Goal: Transaction & Acquisition: Purchase product/service

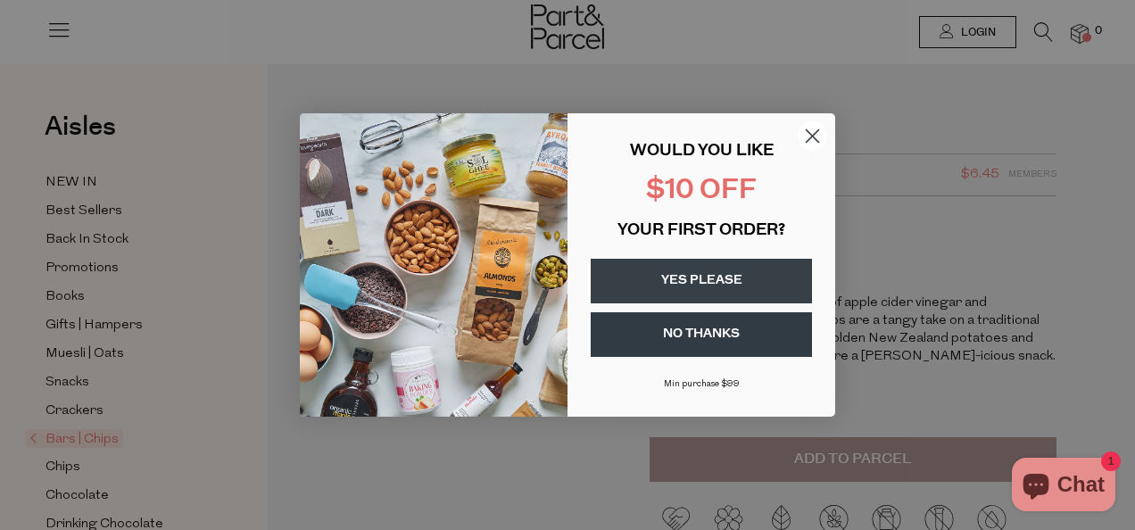
click at [810, 136] on circle "Close dialog" at bounding box center [812, 135] width 29 height 29
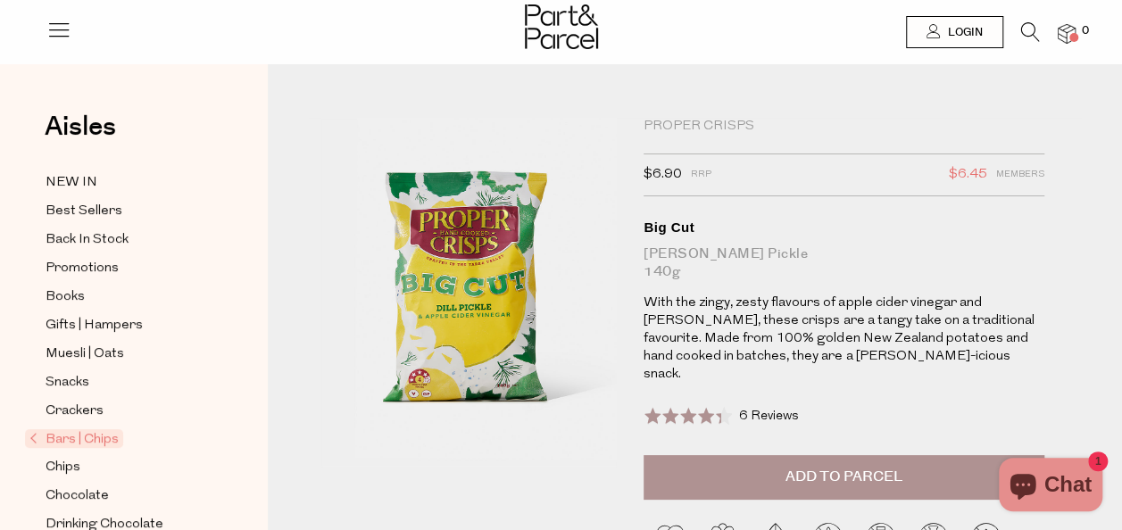
click at [710, 460] on button "Add to Parcel" at bounding box center [843, 477] width 401 height 45
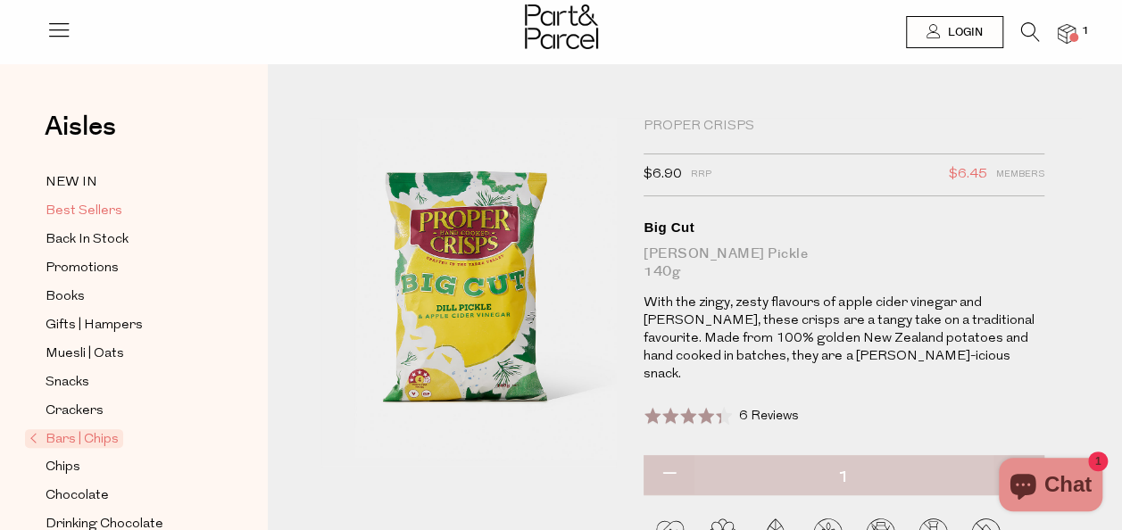
click at [105, 210] on span "Best Sellers" at bounding box center [84, 211] width 77 height 21
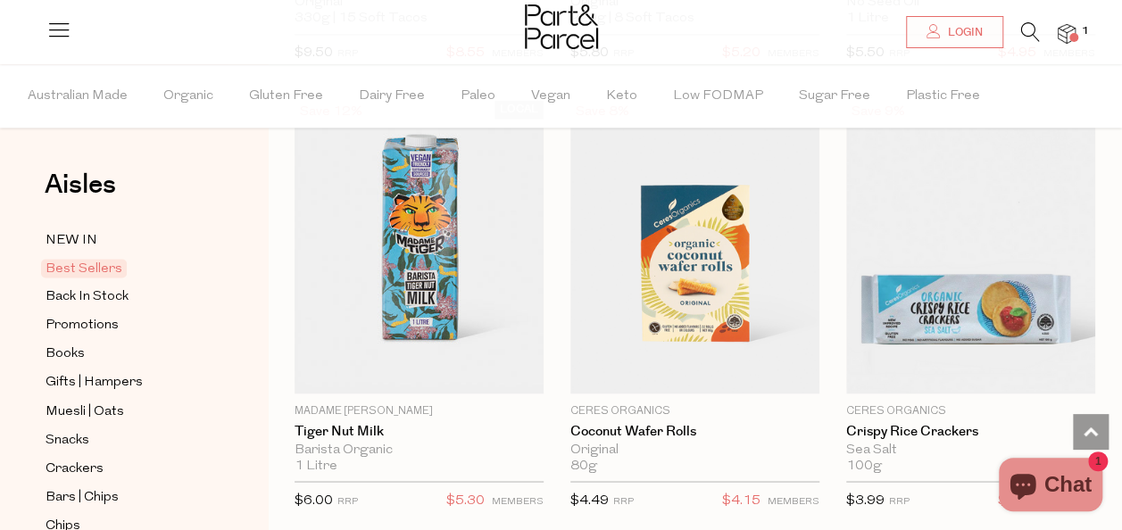
scroll to position [4652, 0]
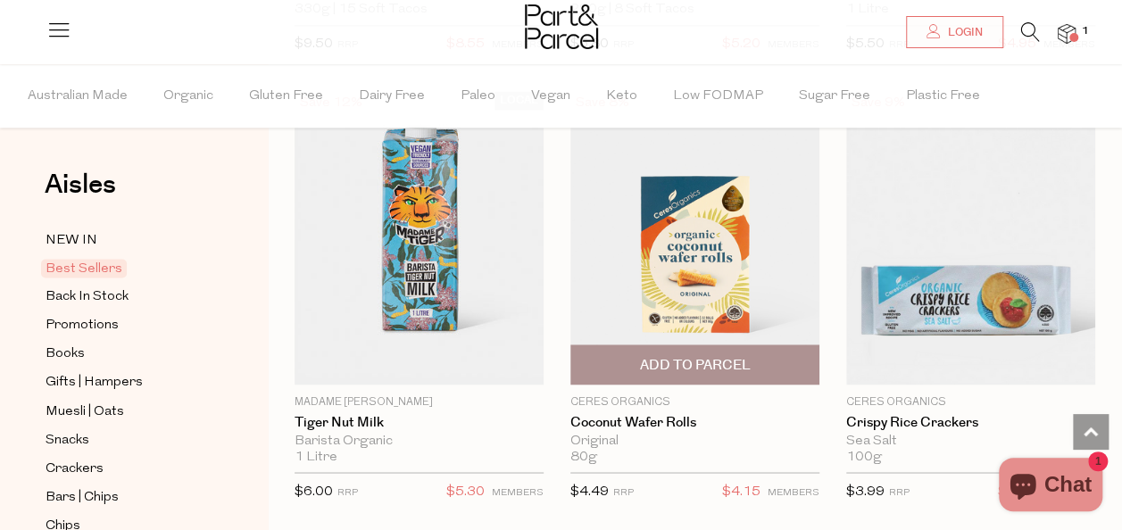
click at [683, 356] on span "Add To Parcel" at bounding box center [694, 365] width 111 height 19
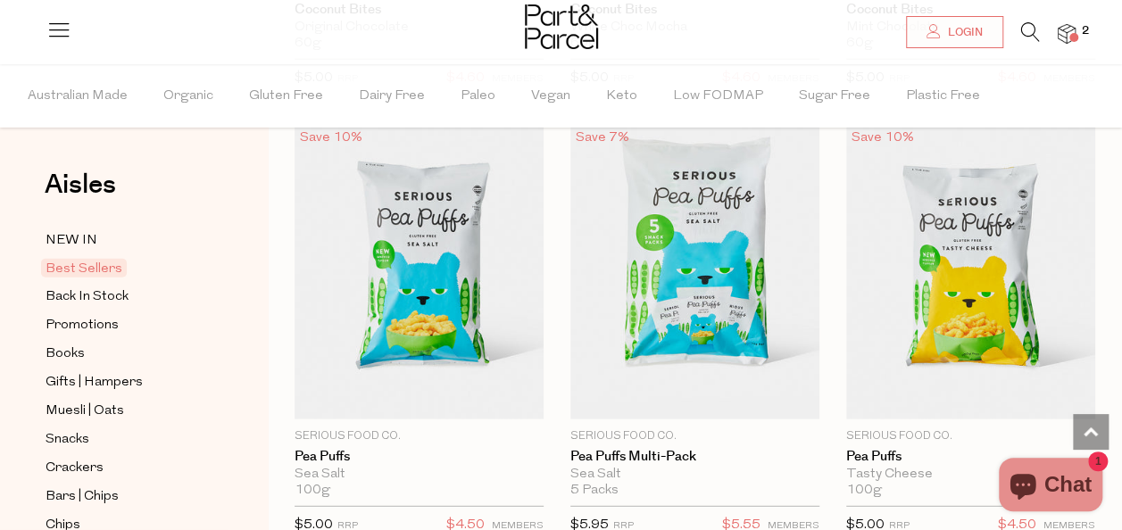
scroll to position [5511, 0]
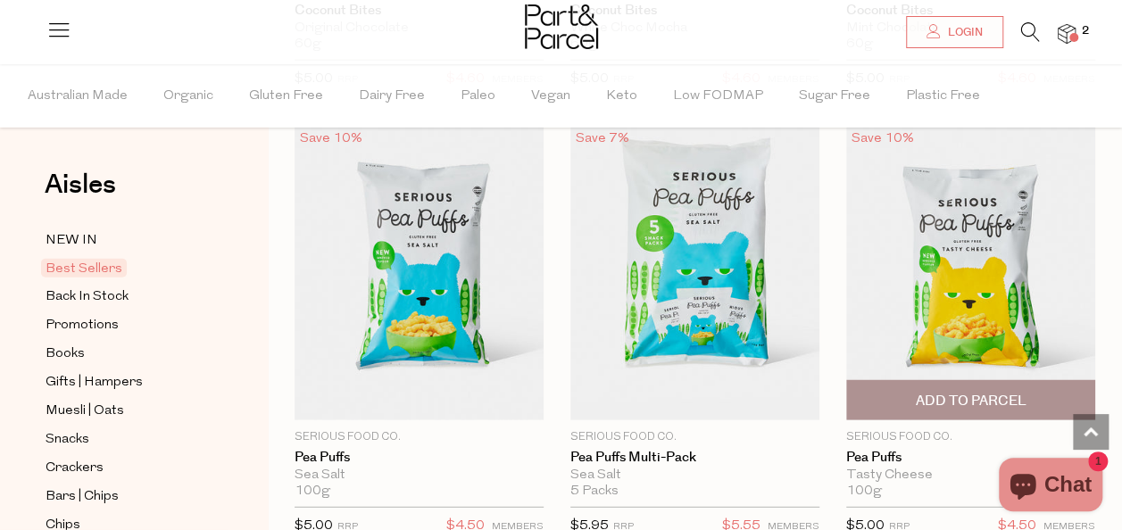
click at [926, 392] on span "Add To Parcel" at bounding box center [970, 401] width 111 height 19
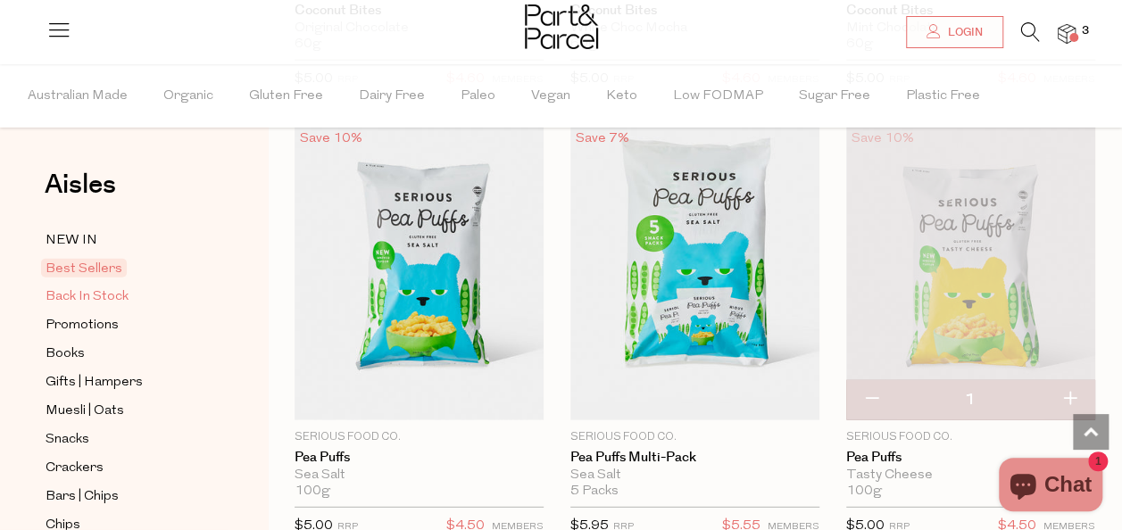
click at [140, 296] on link "Back In Stock" at bounding box center [127, 297] width 162 height 22
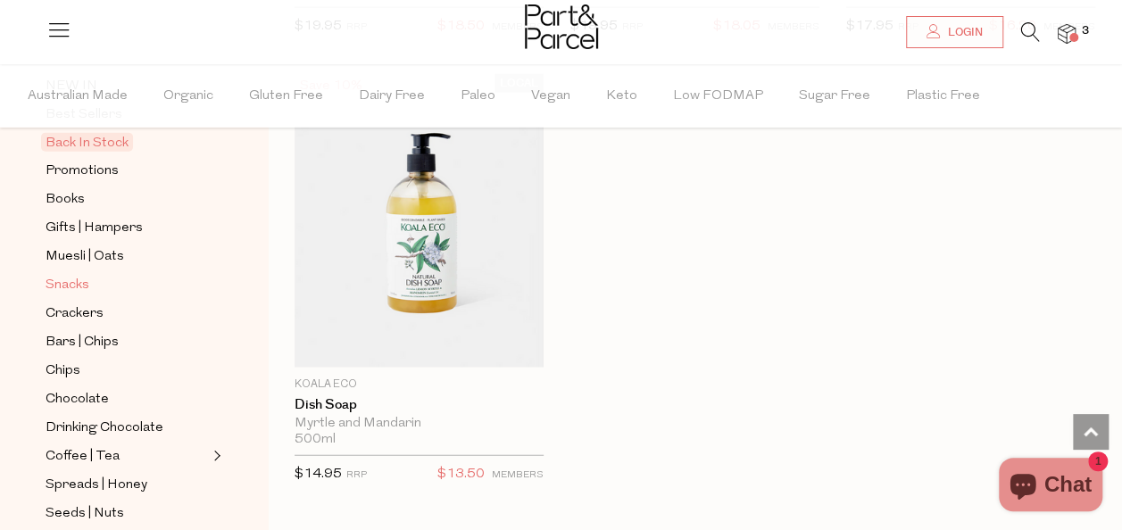
scroll to position [155, 0]
click at [74, 339] on span "Bars | Chips" at bounding box center [82, 341] width 73 height 21
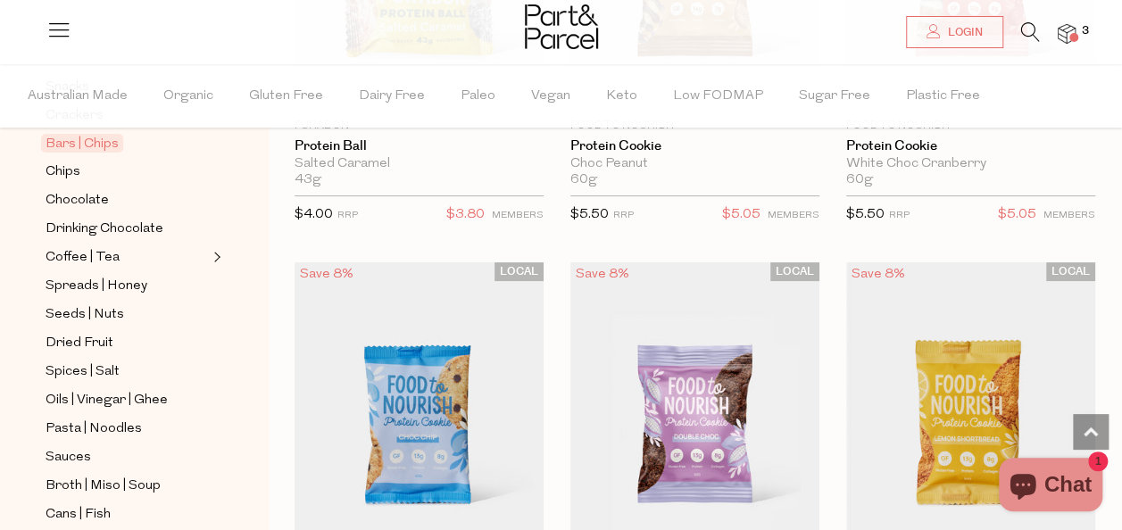
scroll to position [6753, 0]
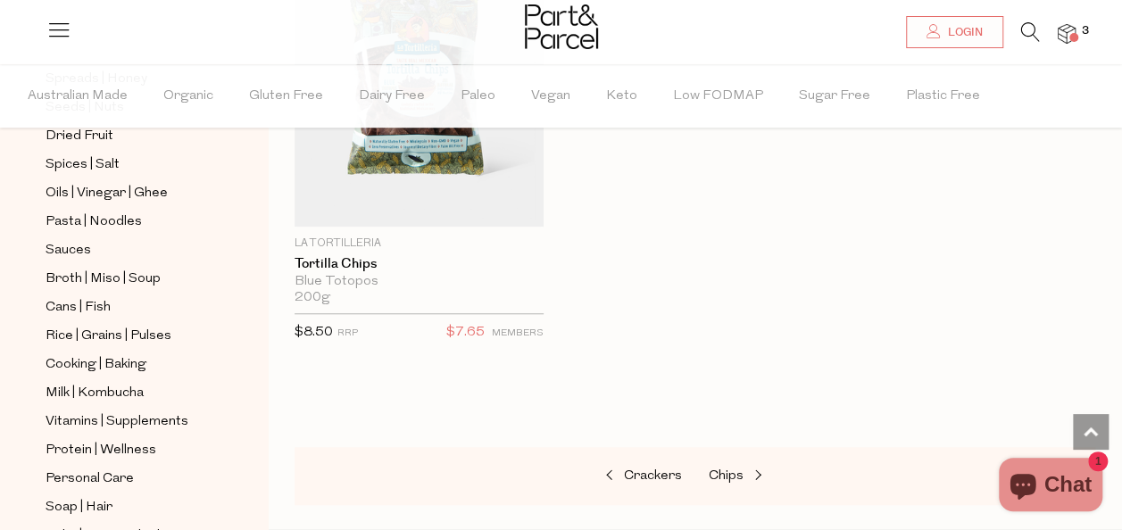
scroll to position [562, 0]
click at [126, 267] on span "Broth | Miso | Soup" at bounding box center [103, 277] width 115 height 21
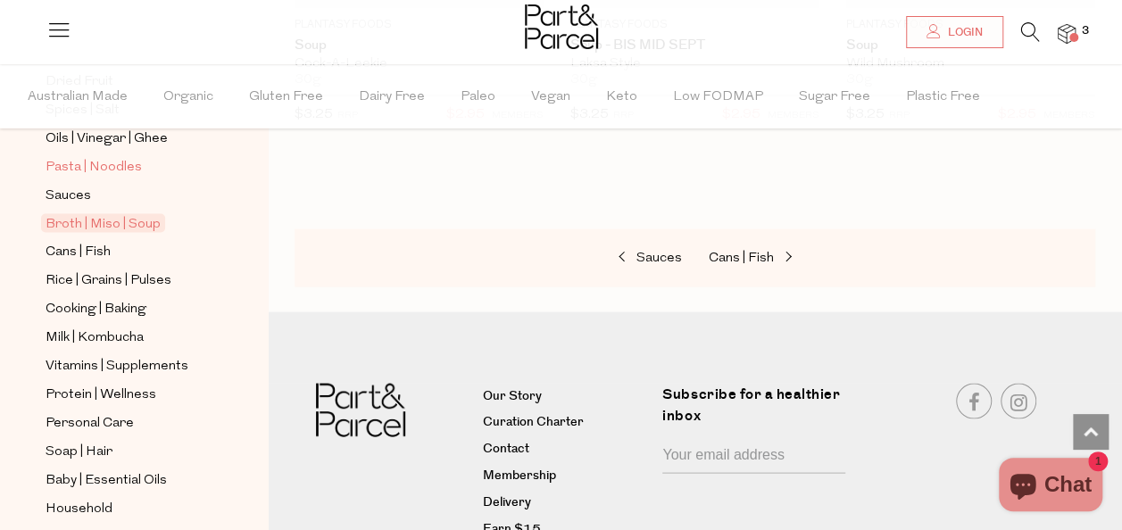
scroll to position [691, 0]
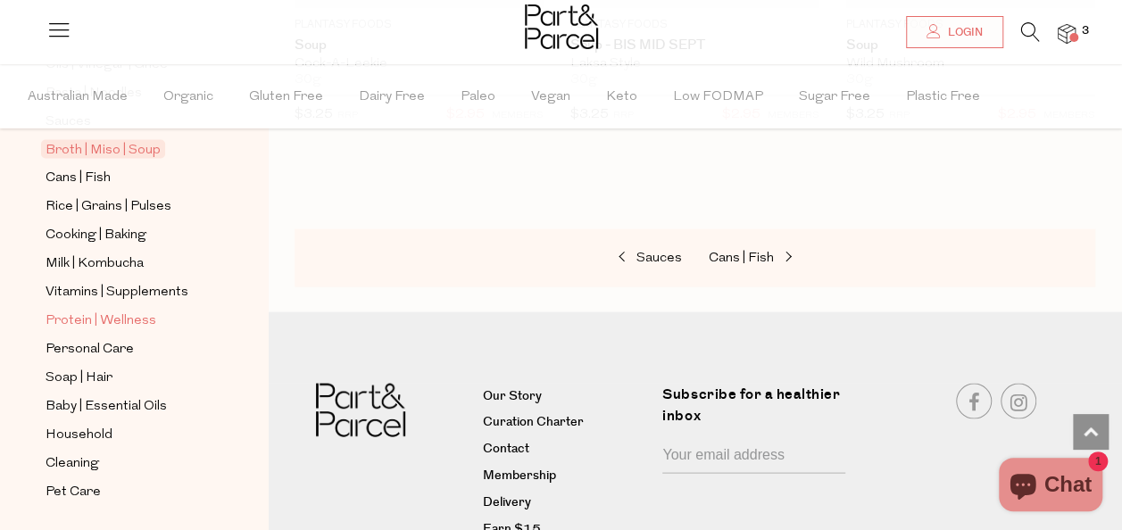
click at [127, 310] on span "Protein | Wellness" at bounding box center [101, 320] width 111 height 21
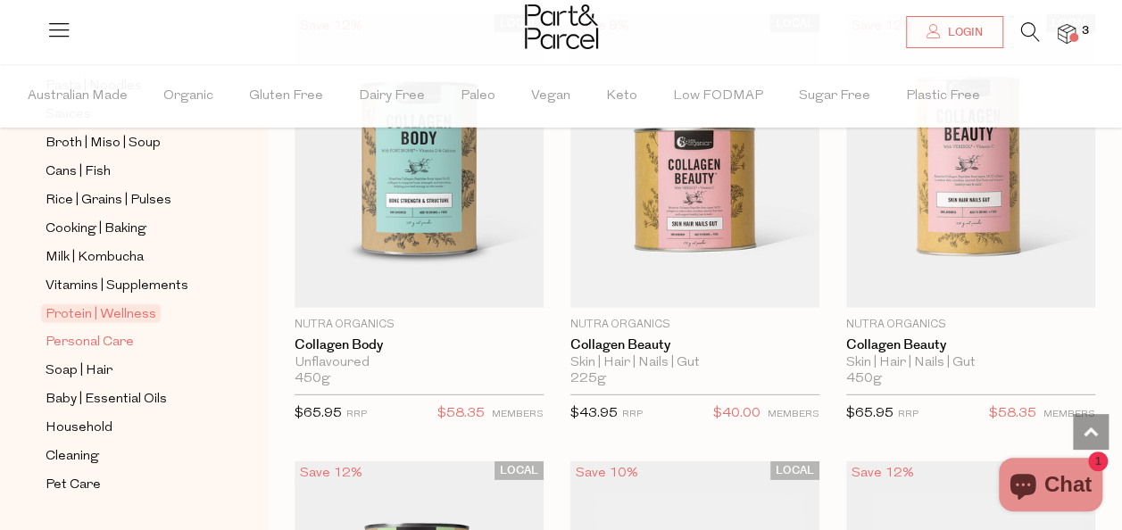
scroll to position [708, 0]
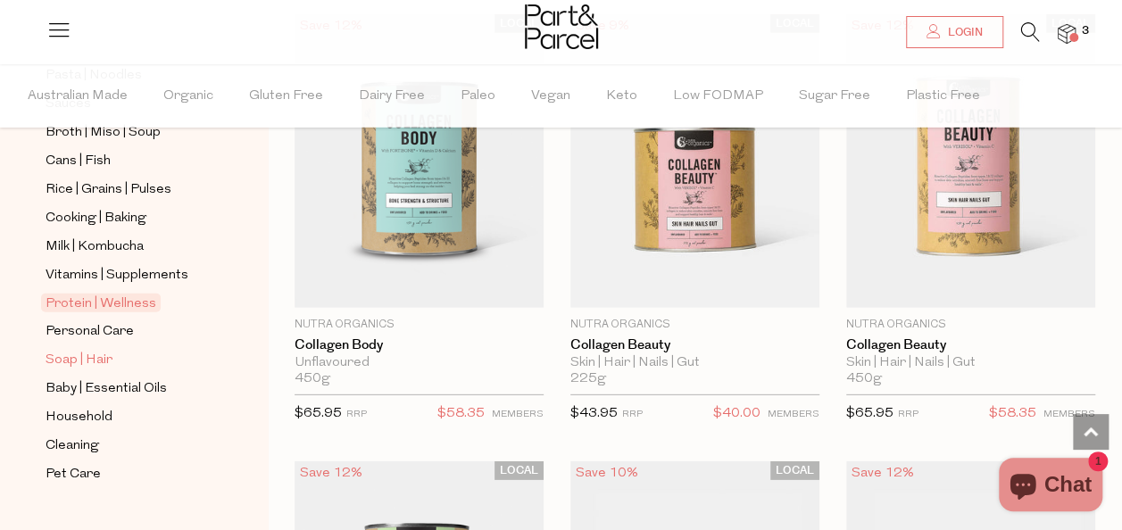
click at [103, 350] on span "Soap | Hair" at bounding box center [79, 360] width 67 height 21
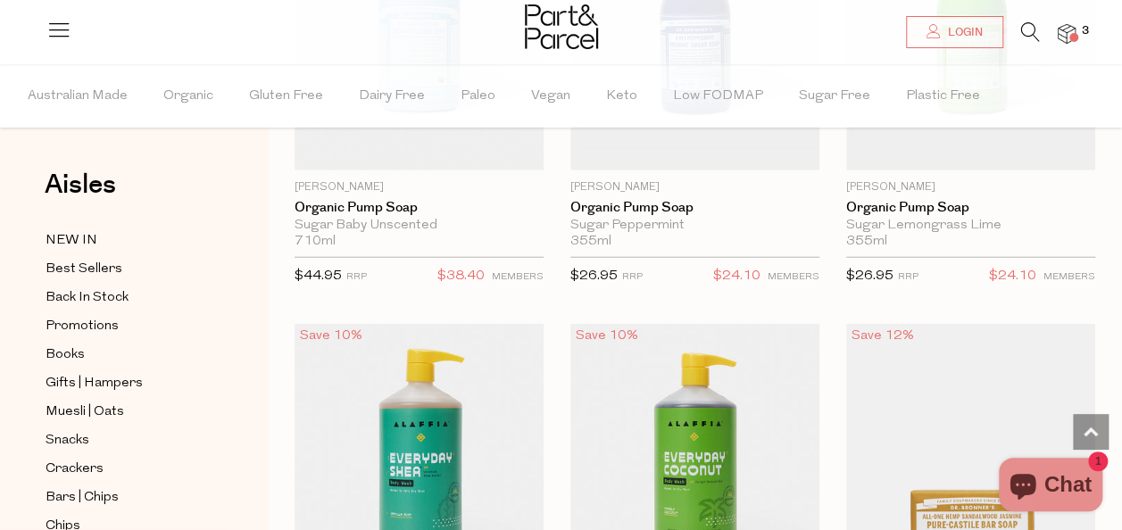
scroll to position [2146, 0]
click at [1076, 25] on div at bounding box center [561, 29] width 1122 height 58
click at [1069, 35] on span at bounding box center [1073, 37] width 9 height 9
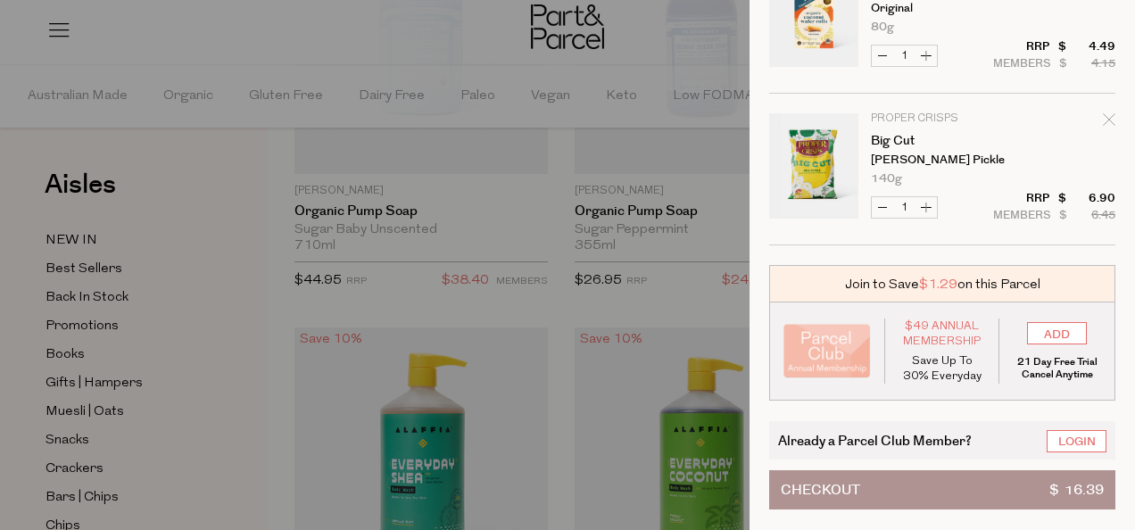
scroll to position [0, 0]
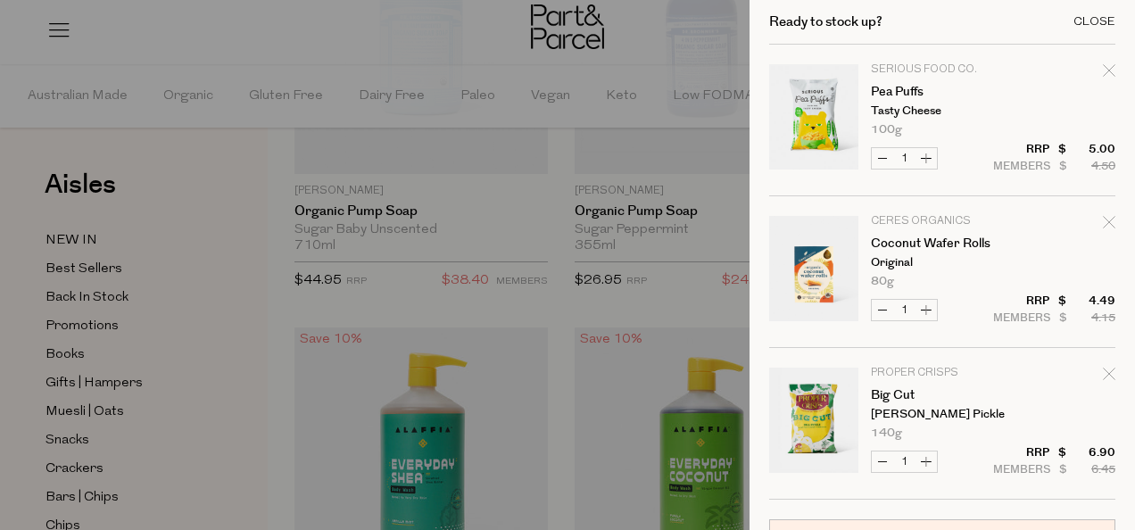
click at [1098, 18] on div "Close" at bounding box center [1094, 22] width 42 height 12
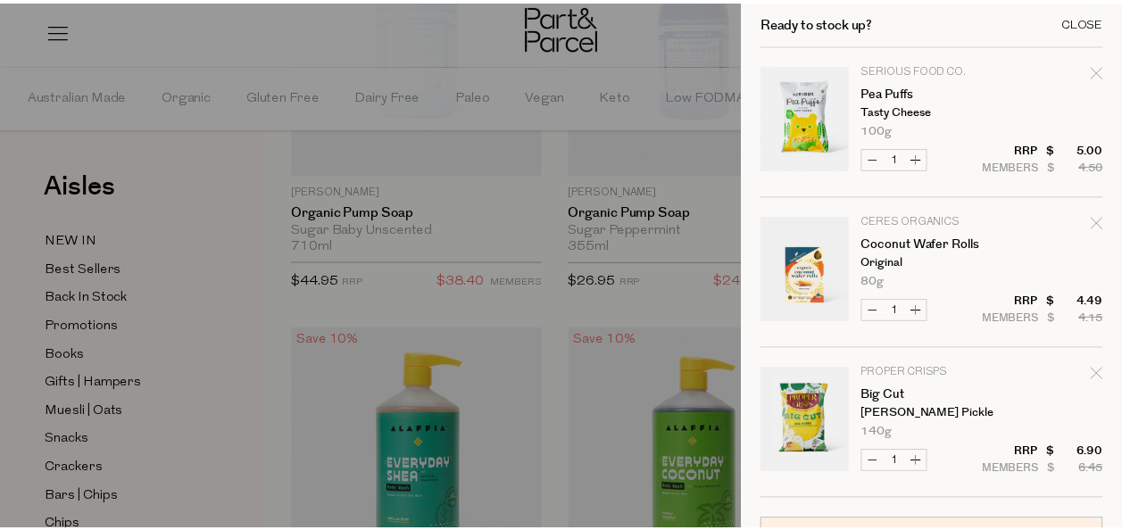
scroll to position [2146, 0]
